Goal: Find specific page/section: Find specific page/section

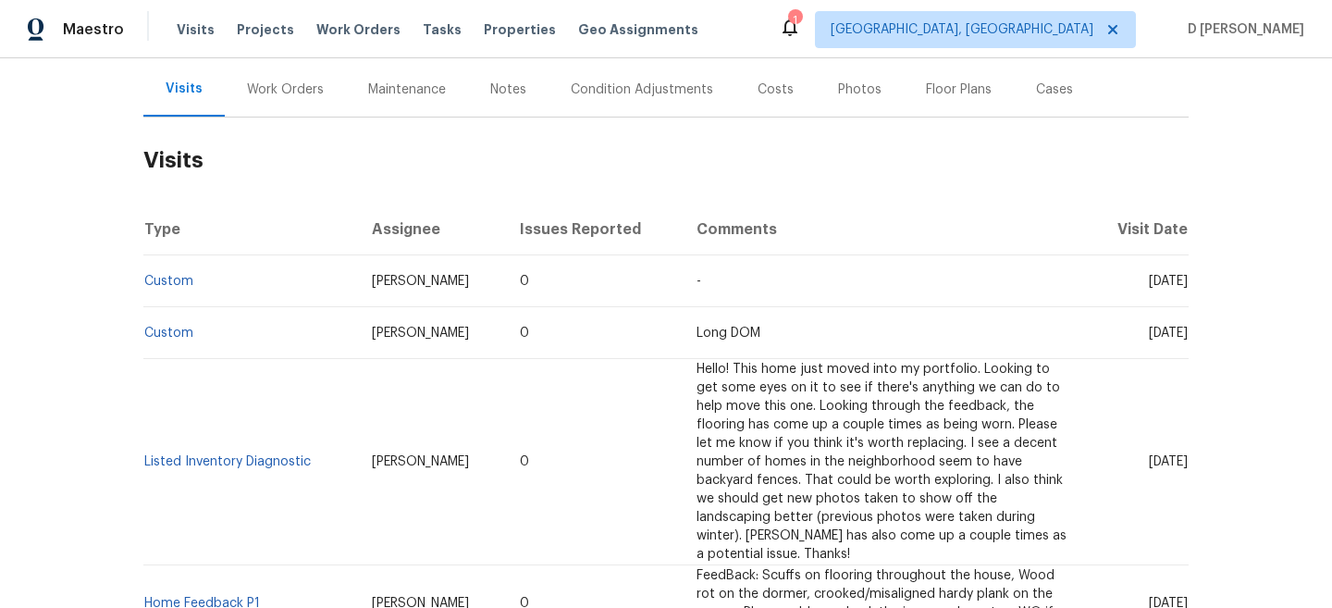
scroll to position [219, 0]
click at [304, 75] on div "Work Orders" at bounding box center [285, 88] width 121 height 55
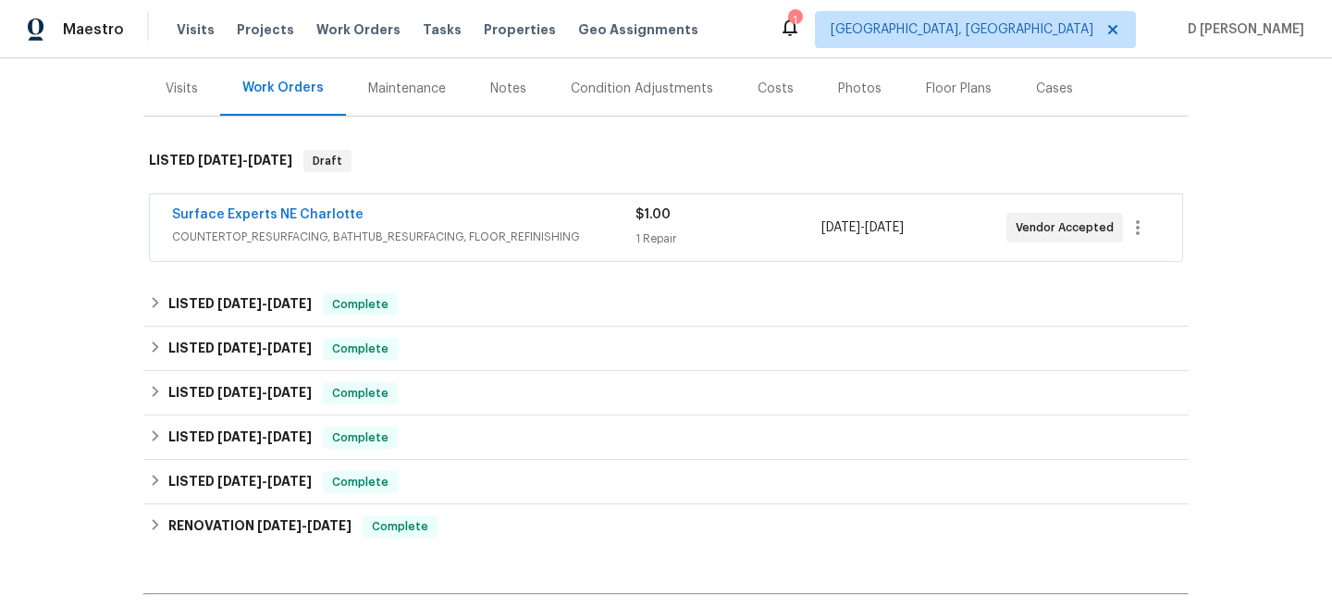
click at [426, 216] on div "Surface Experts NE Charlotte" at bounding box center [403, 216] width 463 height 22
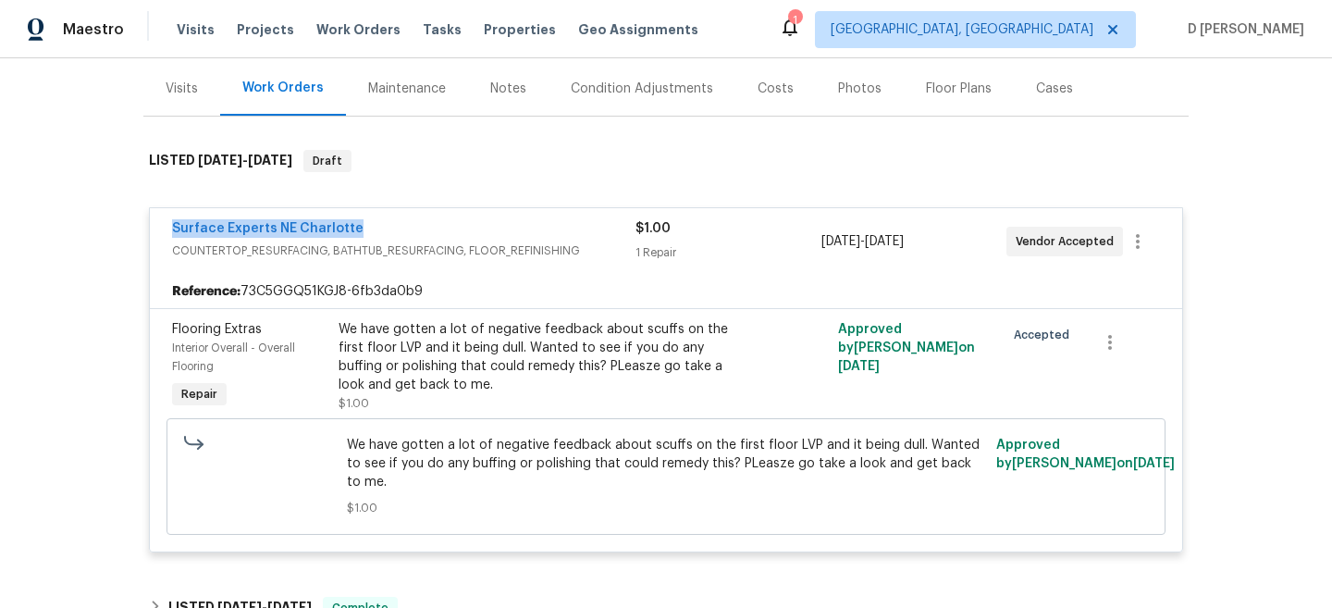
drag, startPoint x: 151, startPoint y: 229, endPoint x: 391, endPoint y: 229, distance: 240.5
click at [391, 229] on div "Surface Experts NE Charlotte COUNTERTOP_RESURFACING, BATHTUB_RESURFACING, FLOOR…" at bounding box center [666, 241] width 1032 height 67
copy link "Surface Experts NE Charlotte"
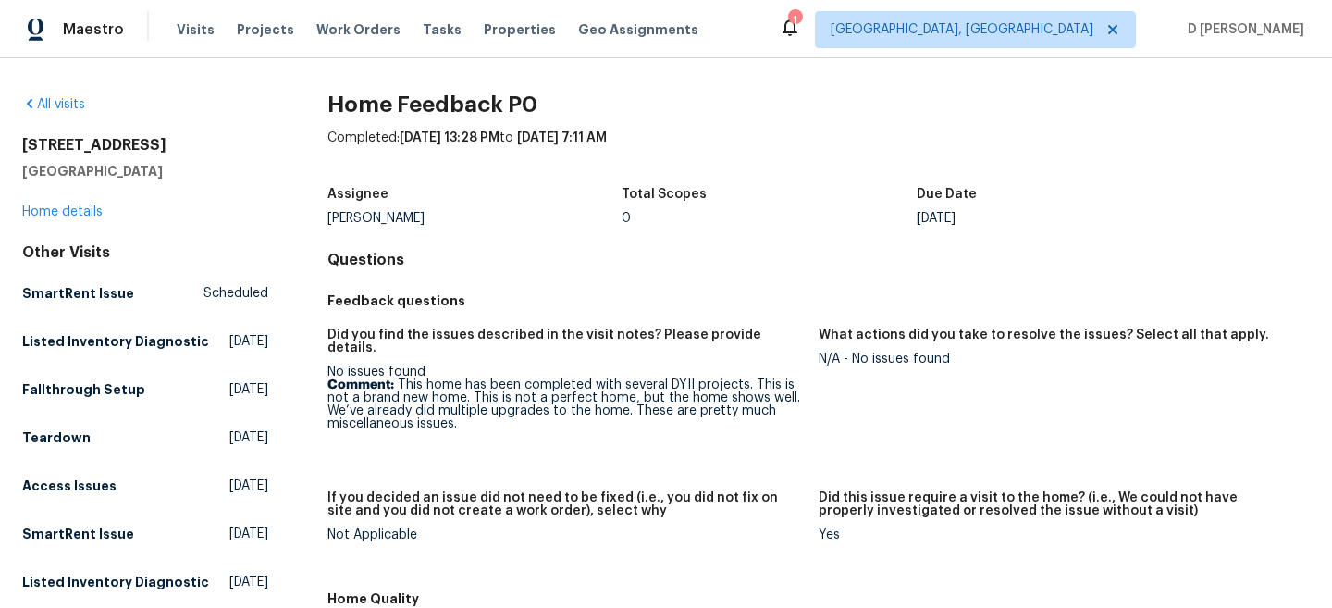
click at [73, 204] on div "[STREET_ADDRESS] Home details" at bounding box center [145, 178] width 246 height 85
click at [75, 212] on link "Home details" at bounding box center [62, 211] width 80 height 13
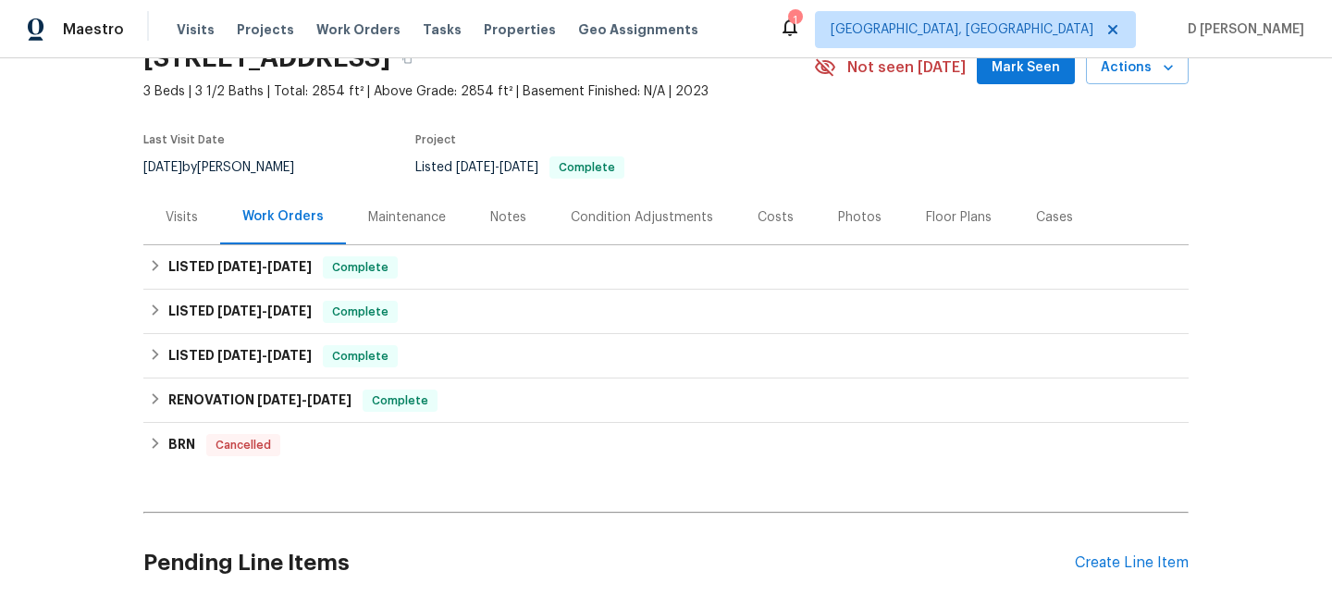
scroll to position [106, 0]
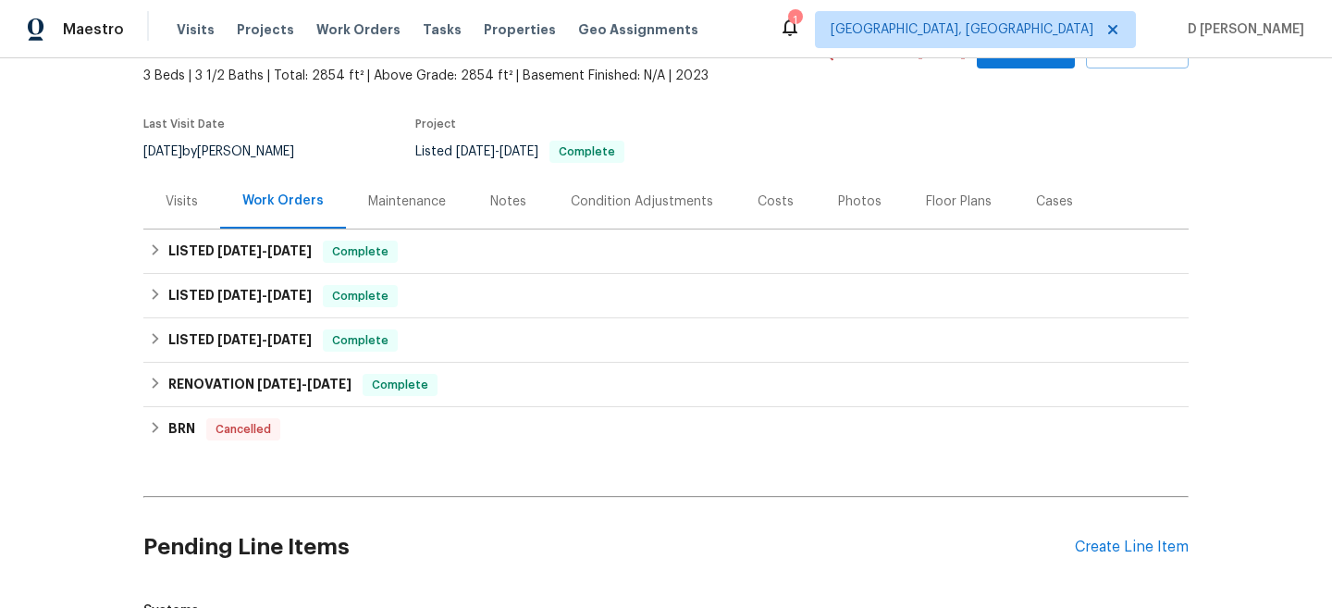
click at [191, 201] on div "Visits" at bounding box center [182, 201] width 32 height 19
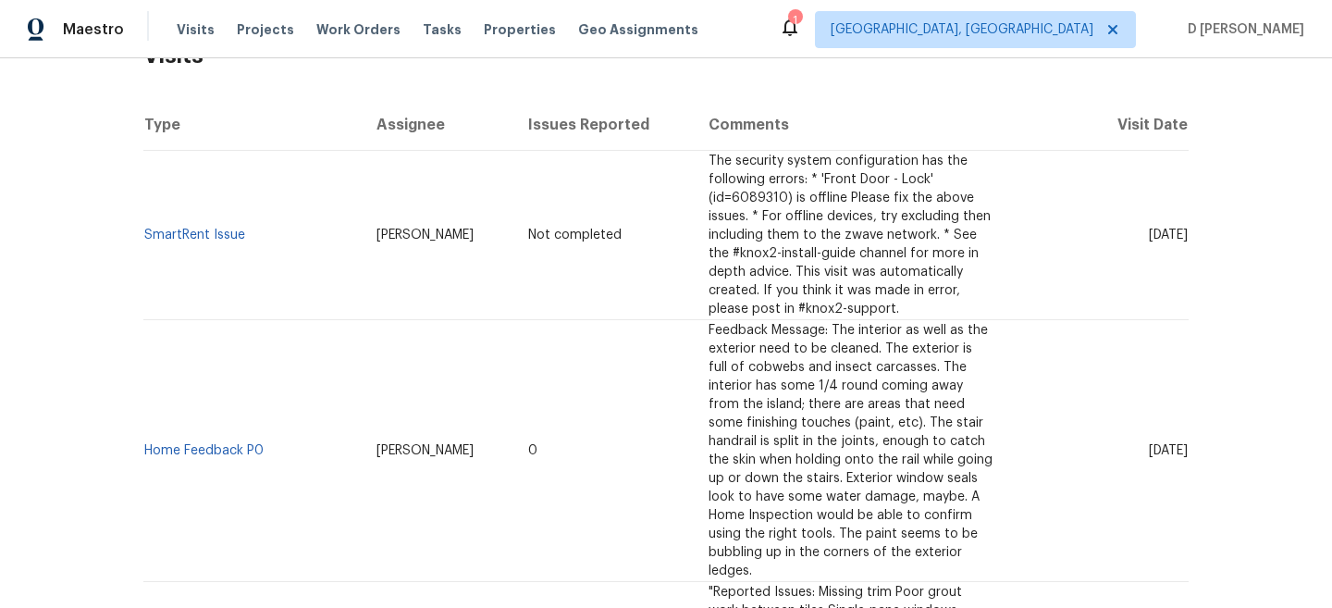
scroll to position [333, 0]
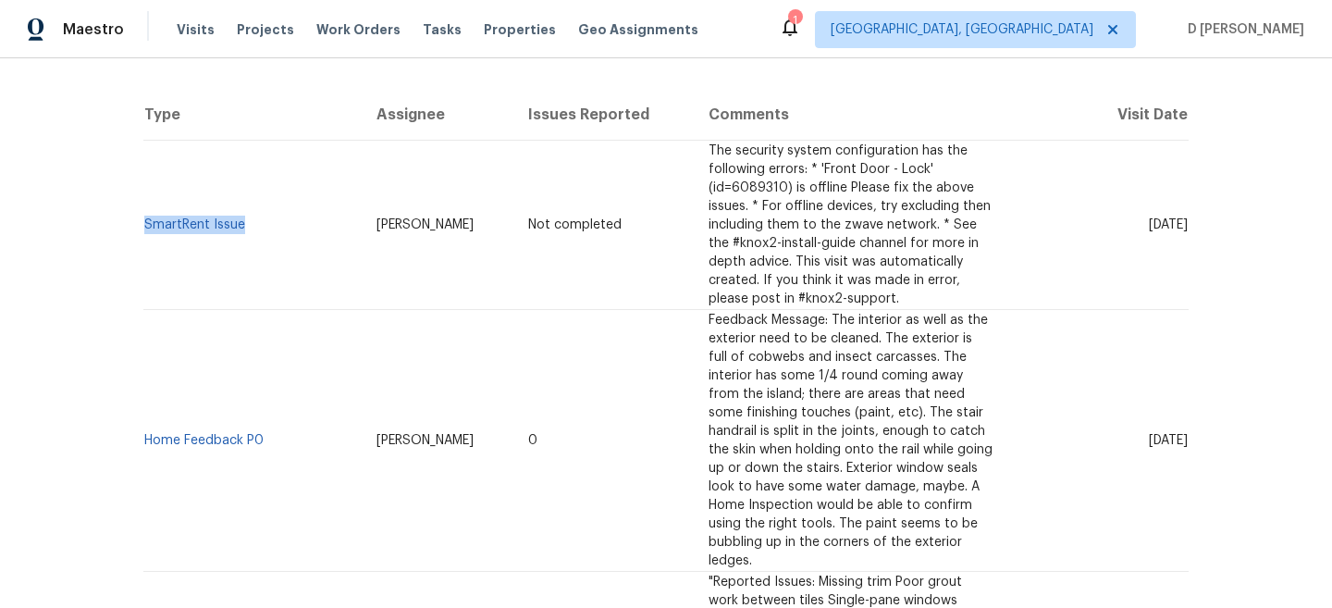
drag, startPoint x: 258, startPoint y: 225, endPoint x: 144, endPoint y: 217, distance: 114.0
click at [144, 217] on td "SmartRent Issue" at bounding box center [252, 225] width 218 height 169
copy link "SmartRent Issue"
